Goal: Check status: Check status

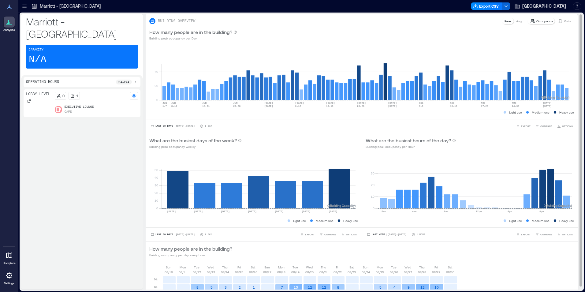
click at [566, 19] on div "Visits" at bounding box center [564, 21] width 18 height 6
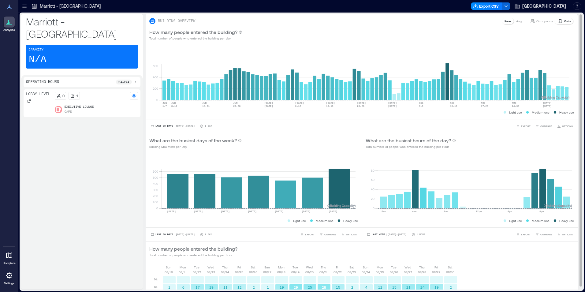
click at [492, 251] on div "How many people entered the building? Total number of people who entered the bu…" at bounding box center [361, 251] width 425 height 12
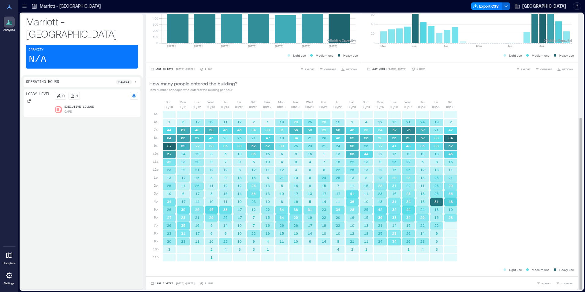
scroll to position [166, 0]
click at [169, 283] on span "Last 3 Weeks" at bounding box center [164, 283] width 18 height 0
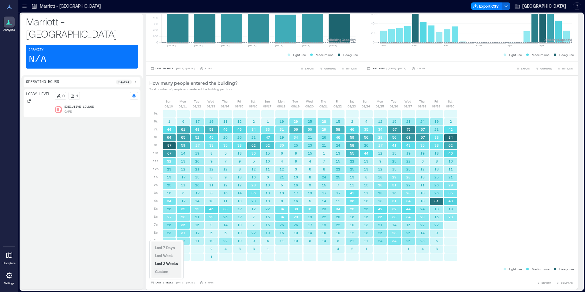
click at [165, 272] on span "Custom" at bounding box center [161, 271] width 13 height 4
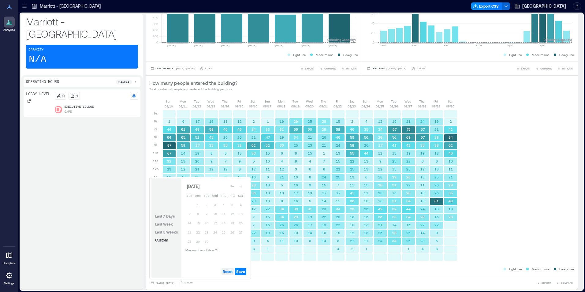
click at [231, 272] on span "Reset" at bounding box center [228, 271] width 10 height 5
click at [241, 206] on button "6" at bounding box center [240, 204] width 9 height 9
click at [230, 205] on button "5" at bounding box center [232, 204] width 9 height 9
click at [222, 205] on button "4" at bounding box center [223, 204] width 9 height 9
click at [242, 271] on span "Save" at bounding box center [240, 271] width 9 height 5
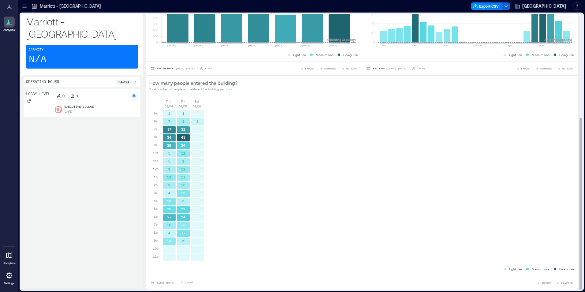
click at [478, 99] on div "[DATE] [DATE] [DATE] 5a 6a 7a 8a 9a 10a 11a 12p 1p 2p 3p 4p 5p 6p 7p 8p 9p 10p …" at bounding box center [361, 182] width 425 height 167
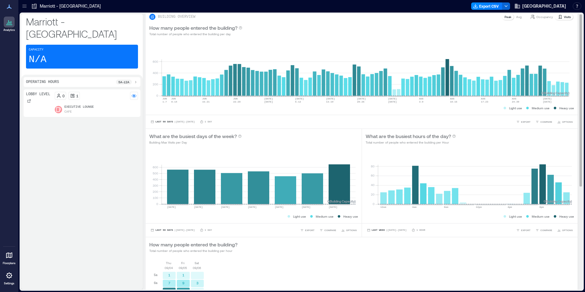
scroll to position [0, 0]
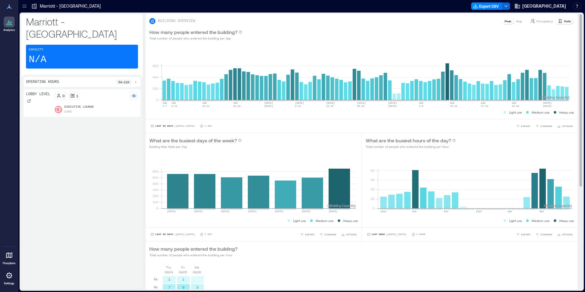
click at [170, 123] on div "Last 90 Days | [DATE] - [DATE] 1 Day EXPORT COMPARE OPTIONS" at bounding box center [362, 126] width 432 height 14
click at [169, 126] on span "Last 90 Days" at bounding box center [164, 126] width 18 height 0
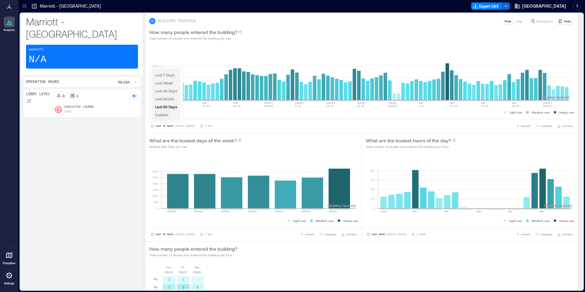
click at [165, 115] on span "Custom" at bounding box center [161, 115] width 13 height 4
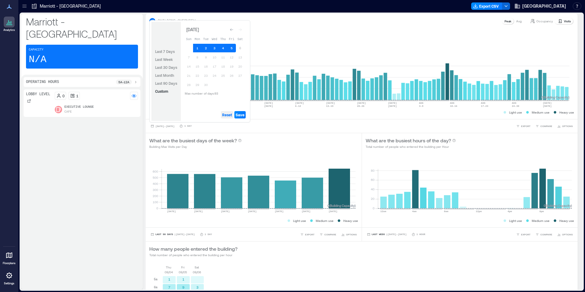
click at [226, 114] on span "Reset" at bounding box center [227, 114] width 10 height 5
click at [232, 48] on button "5" at bounding box center [231, 48] width 9 height 9
click at [225, 47] on button "4" at bounding box center [223, 48] width 9 height 9
click at [241, 117] on button "Save" at bounding box center [239, 114] width 11 height 7
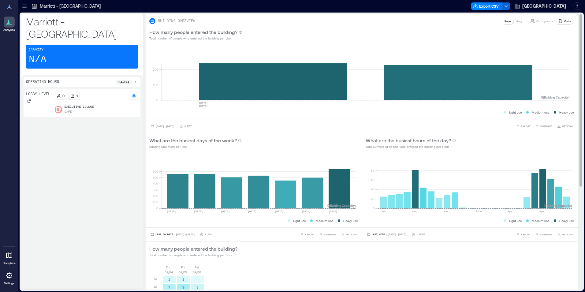
drag, startPoint x: 398, startPoint y: 108, endPoint x: 418, endPoint y: 88, distance: 28.5
click at [376, 109] on div "Light use Medium use Heavy use" at bounding box center [361, 112] width 425 height 6
